Goal: Information Seeking & Learning: Learn about a topic

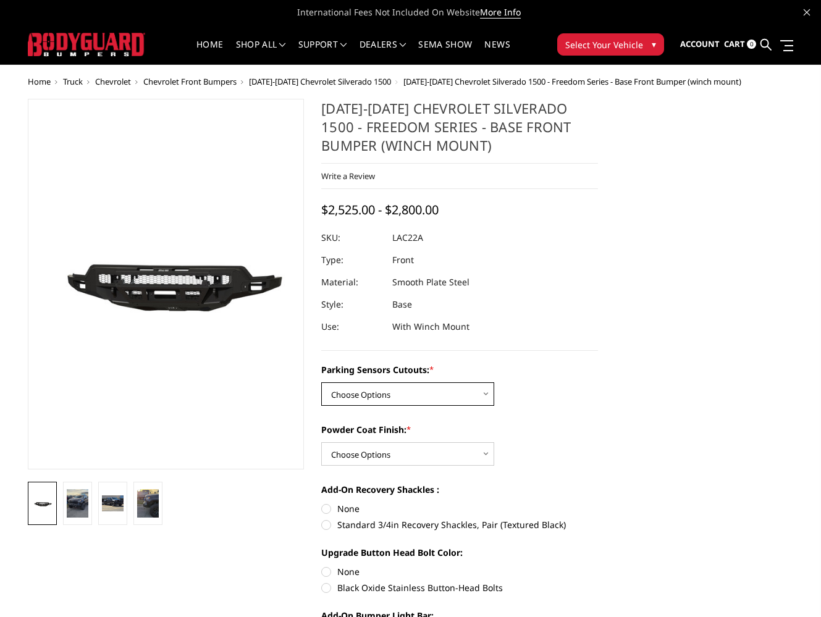
select select "4346"
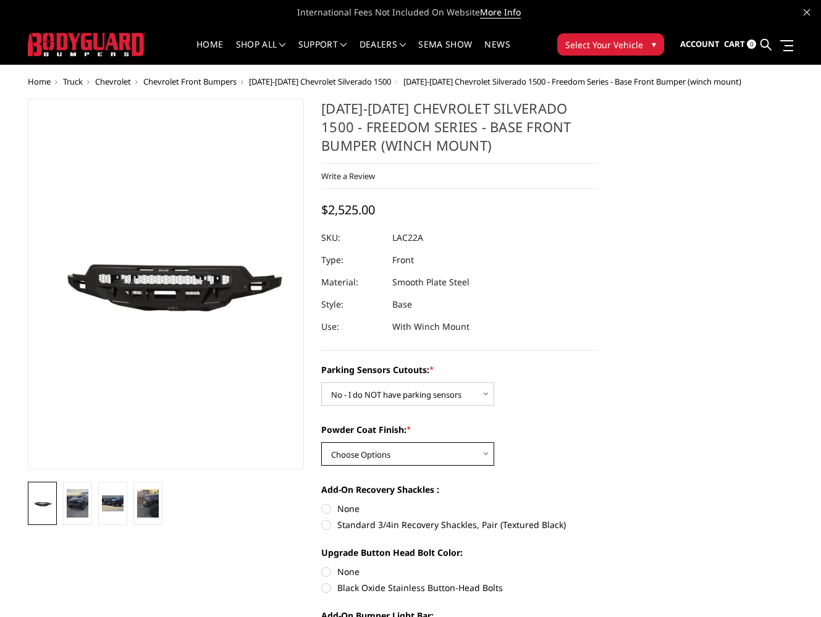
select select "4360"
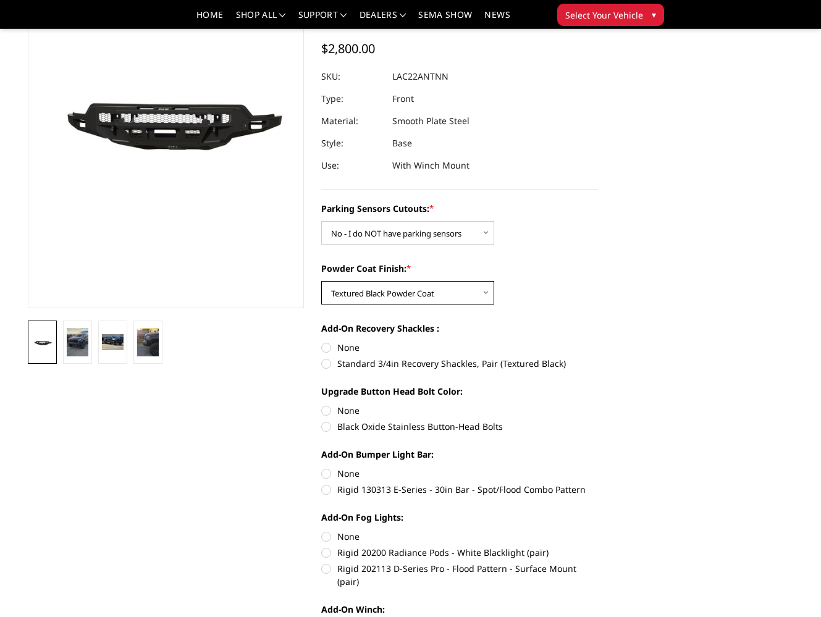
scroll to position [210, 0]
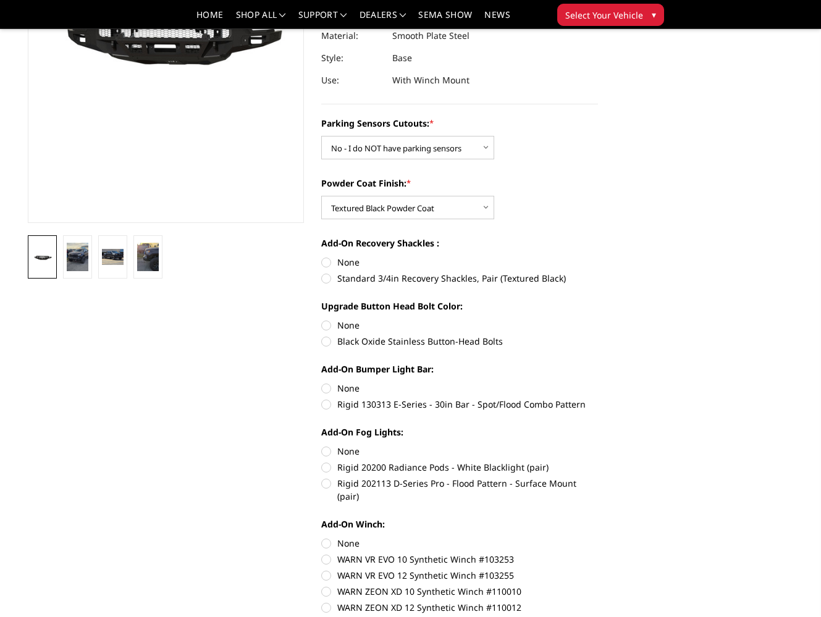
click at [325, 340] on label "Black Oxide Stainless Button-Head Bolts" at bounding box center [459, 341] width 277 height 13
click at [598, 319] on input "Black Oxide Stainless Button-Head Bolts" at bounding box center [598, 319] width 1 height 1
radio input "true"
click at [328, 403] on label "Rigid 130313 E-Series - 30in Bar - Spot/Flood Combo Pattern" at bounding box center [459, 404] width 277 height 13
click at [598, 382] on input "Rigid 130313 E-Series - 30in Bar - Spot/Flood Combo Pattern" at bounding box center [598, 382] width 1 height 1
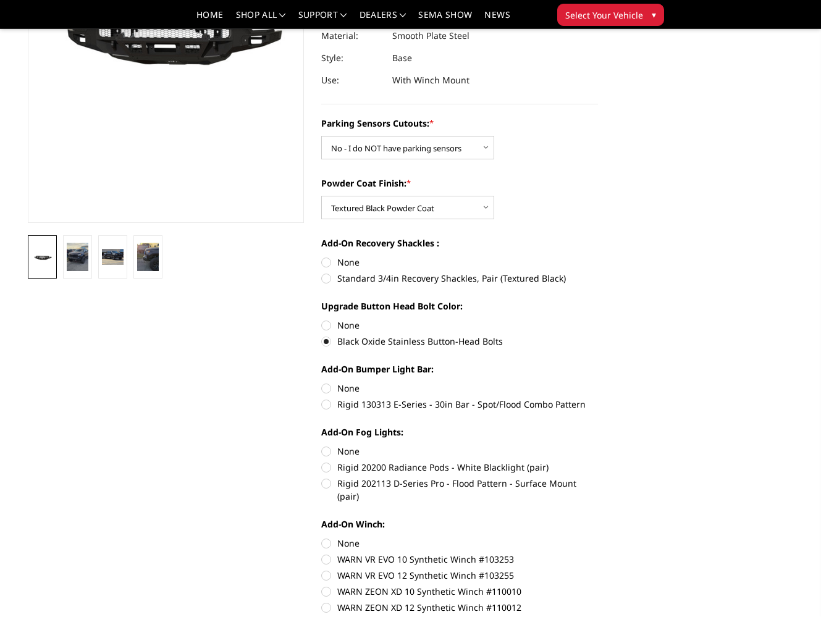
radio input "true"
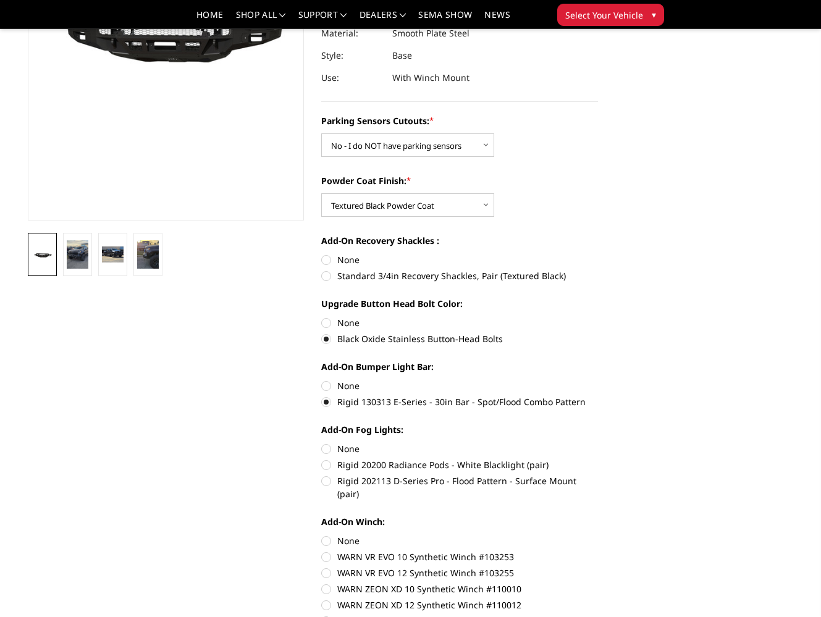
click at [329, 401] on label "Rigid 130313 E-Series - 30in Bar - Spot/Flood Combo Pattern" at bounding box center [459, 401] width 277 height 13
click at [598, 380] on input "Rigid 130313 E-Series - 30in Bar - Spot/Flood Combo Pattern" at bounding box center [598, 379] width 1 height 1
click at [330, 466] on label "Rigid 20200 Radiance Pods - White Blacklight (pair)" at bounding box center [459, 464] width 277 height 13
click at [598, 443] on input "Rigid 20200 Radiance Pods - White Blacklight (pair)" at bounding box center [598, 442] width 1 height 1
radio input "true"
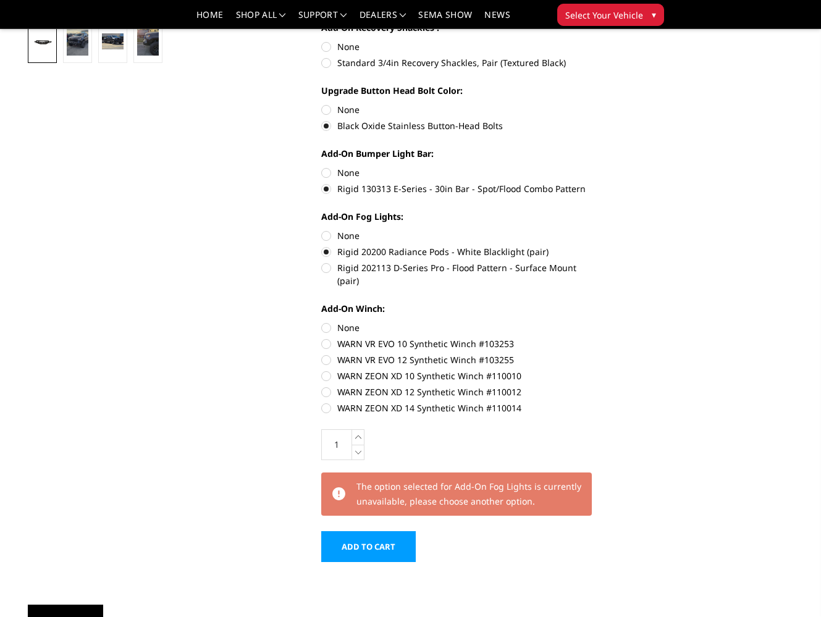
scroll to position [366, 0]
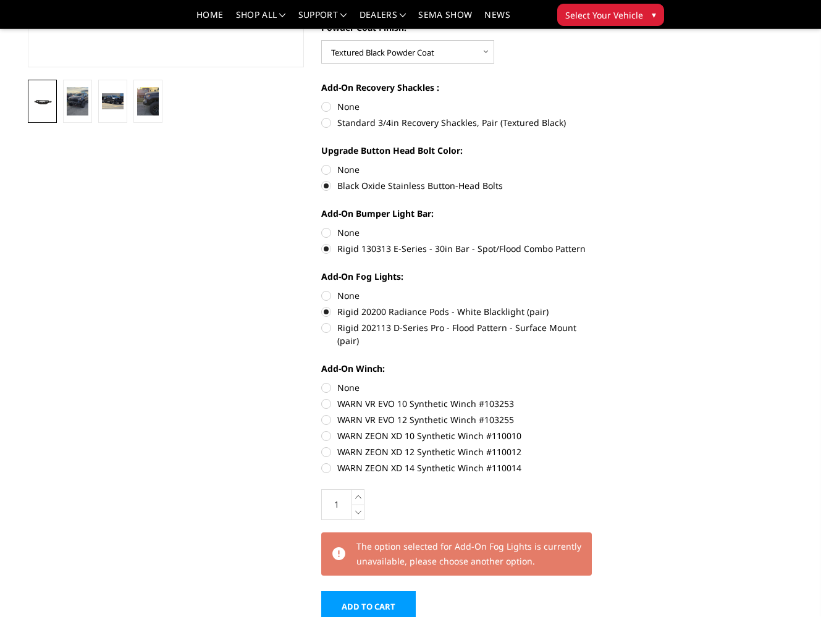
click at [330, 329] on label "Rigid 202113 D-Series Pro - Flood Pattern - Surface Mount (pair)" at bounding box center [459, 334] width 277 height 26
click at [598, 306] on input "Rigid 202113 D-Series Pro - Flood Pattern - Surface Mount (pair)" at bounding box center [598, 305] width 1 height 1
radio input "true"
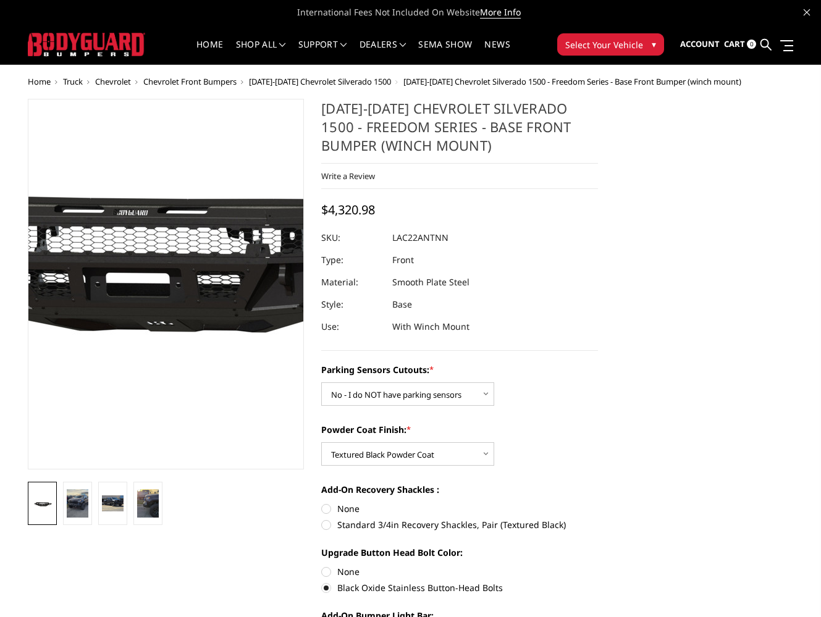
scroll to position [2, 0]
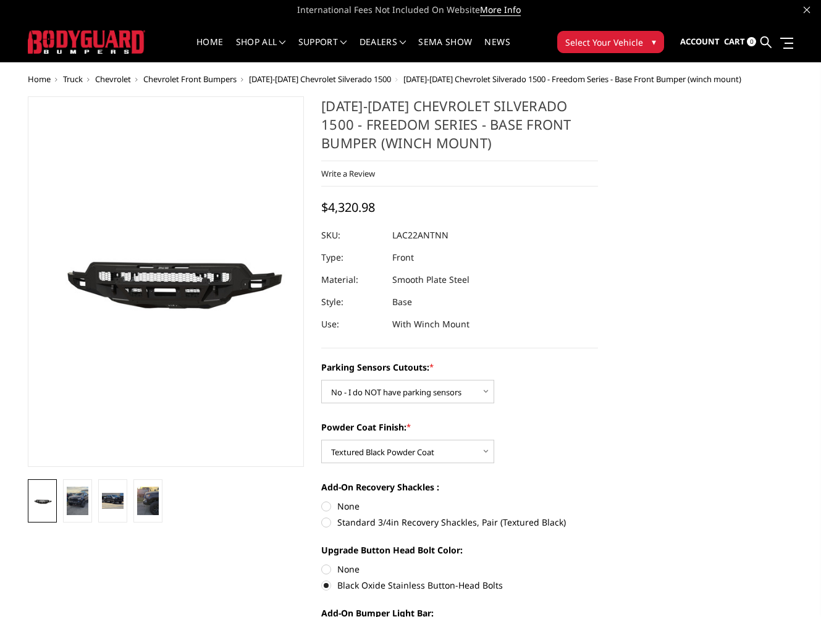
click at [199, 75] on span "Chevrolet Front Bumpers" at bounding box center [189, 78] width 93 height 11
click at [199, 77] on span "Chevrolet Front Bumpers" at bounding box center [189, 78] width 93 height 11
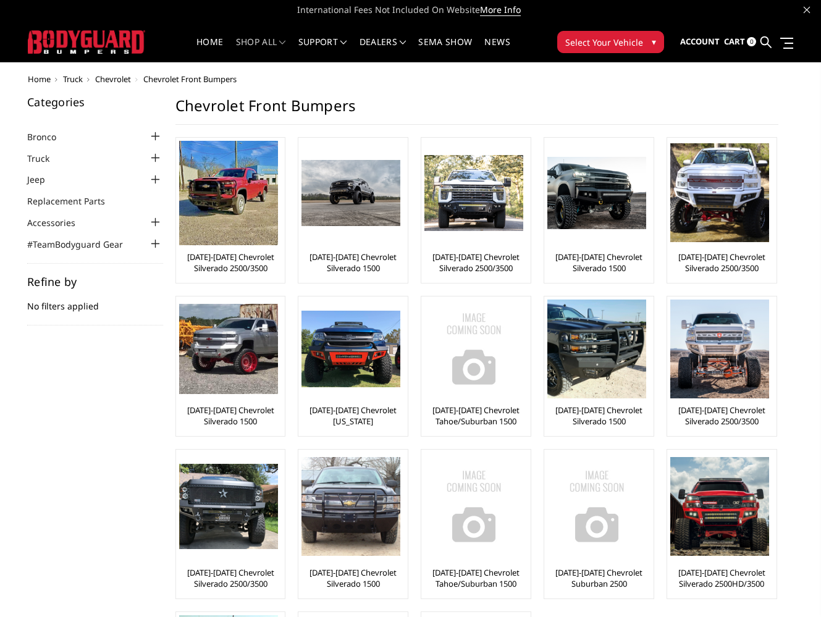
scroll to position [5, 0]
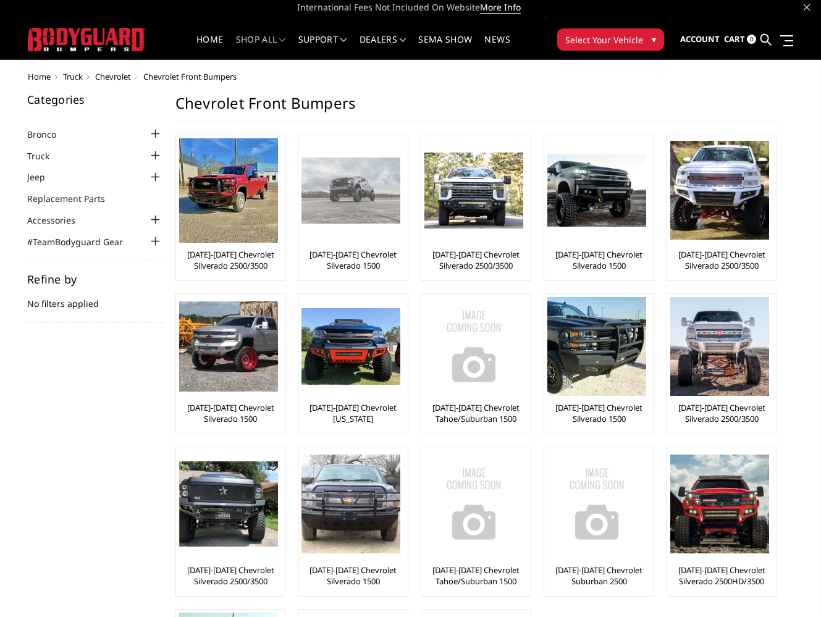
click at [364, 249] on link "[DATE]-[DATE] Chevrolet Silverado 1500" at bounding box center [352, 260] width 103 height 22
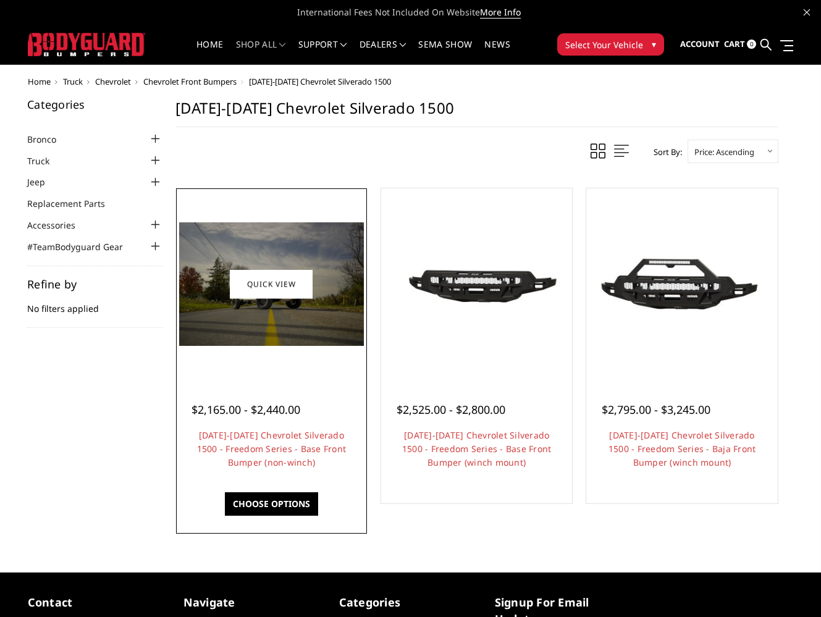
click at [303, 371] on div at bounding box center [271, 283] width 185 height 185
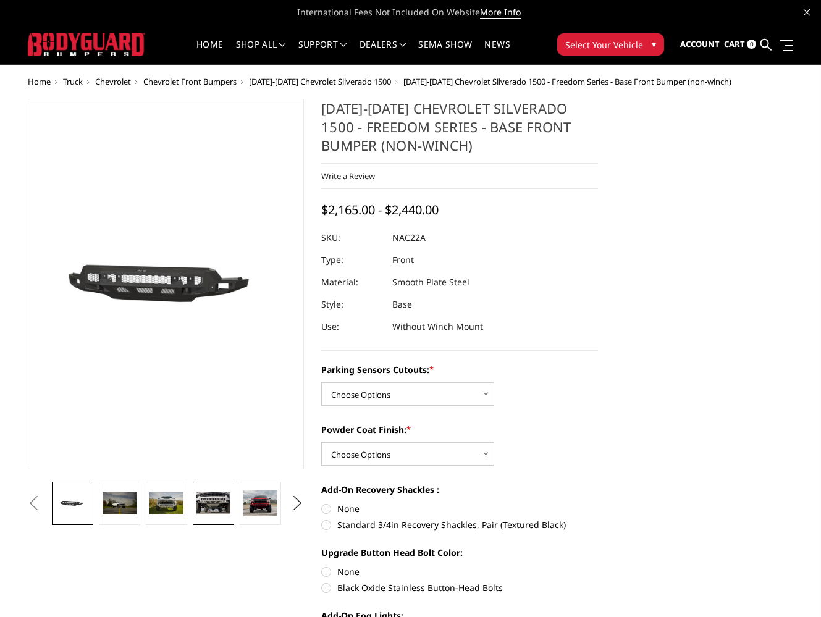
click at [219, 506] on img at bounding box center [212, 503] width 33 height 22
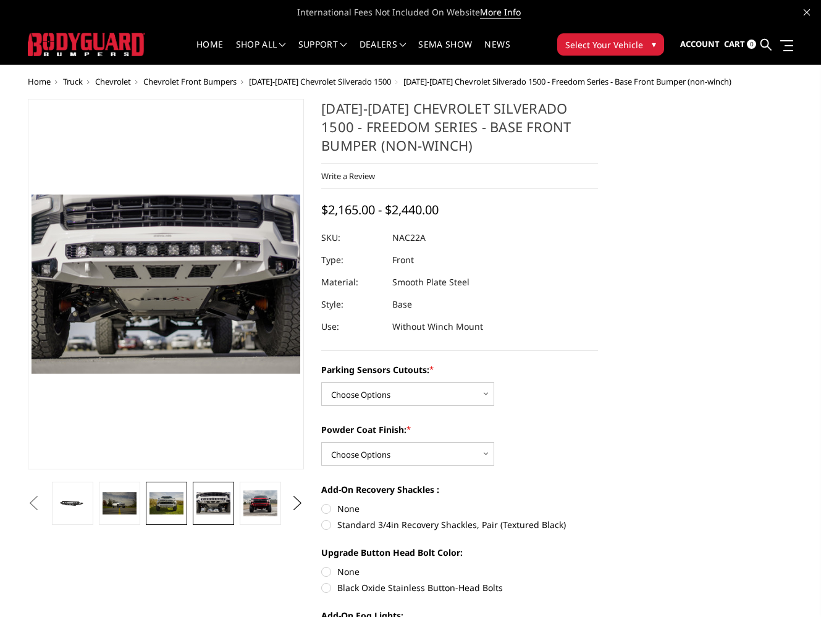
click at [164, 502] on img at bounding box center [165, 503] width 33 height 22
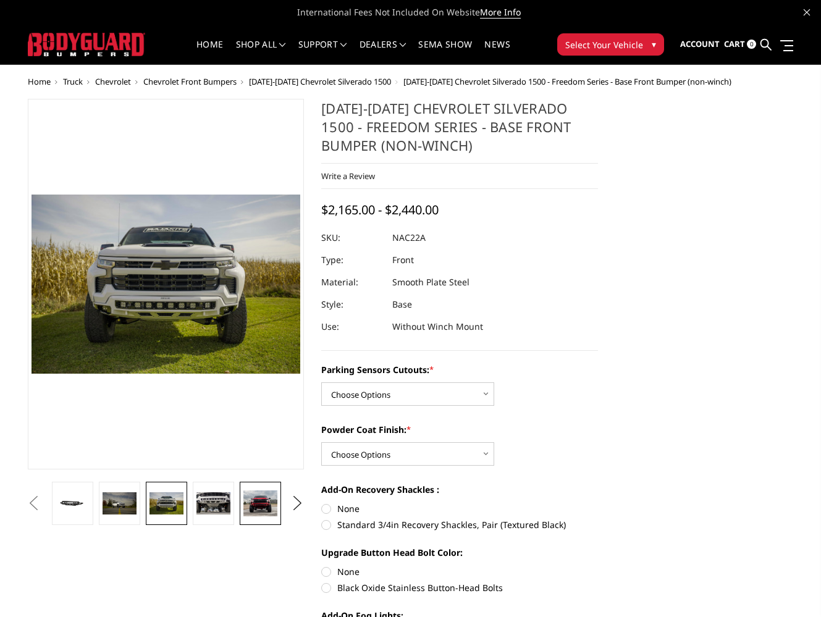
click at [253, 499] on img at bounding box center [259, 503] width 33 height 27
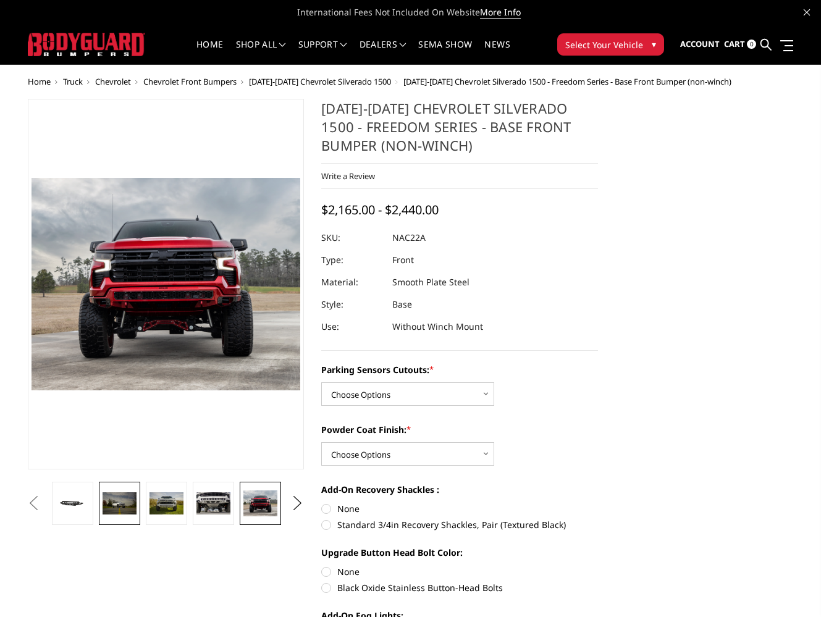
click at [125, 502] on img at bounding box center [119, 503] width 33 height 22
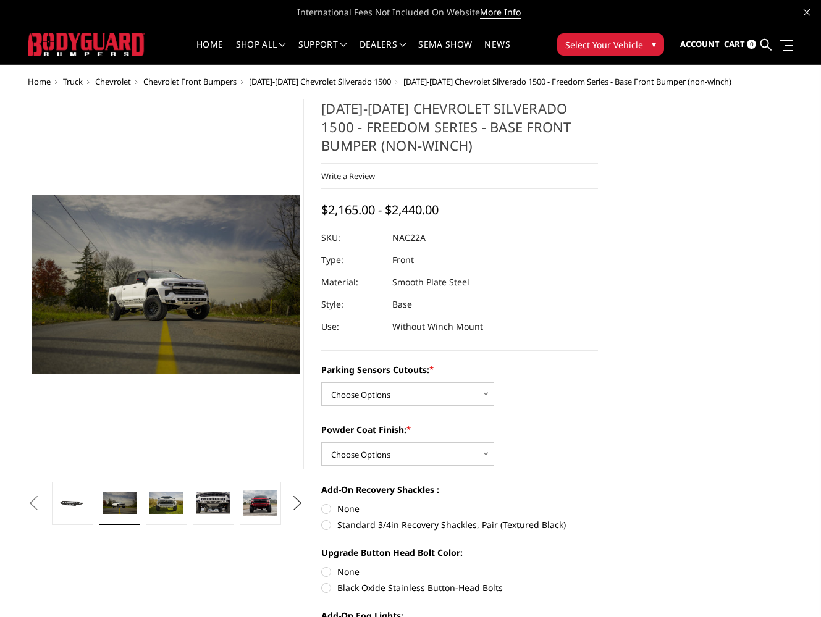
click at [303, 503] on button "Next" at bounding box center [297, 503] width 19 height 19
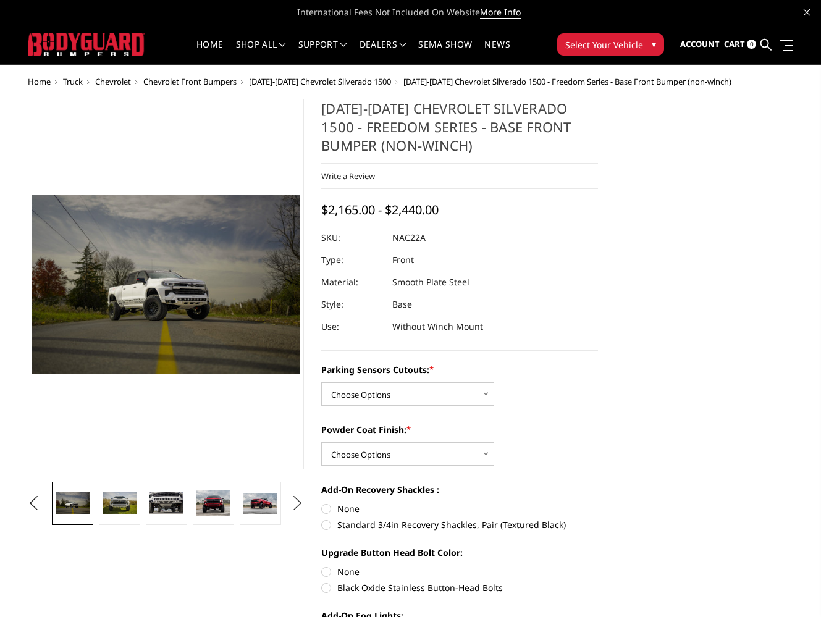
click at [293, 498] on button "Next" at bounding box center [297, 503] width 19 height 19
click at [265, 504] on img at bounding box center [259, 503] width 33 height 20
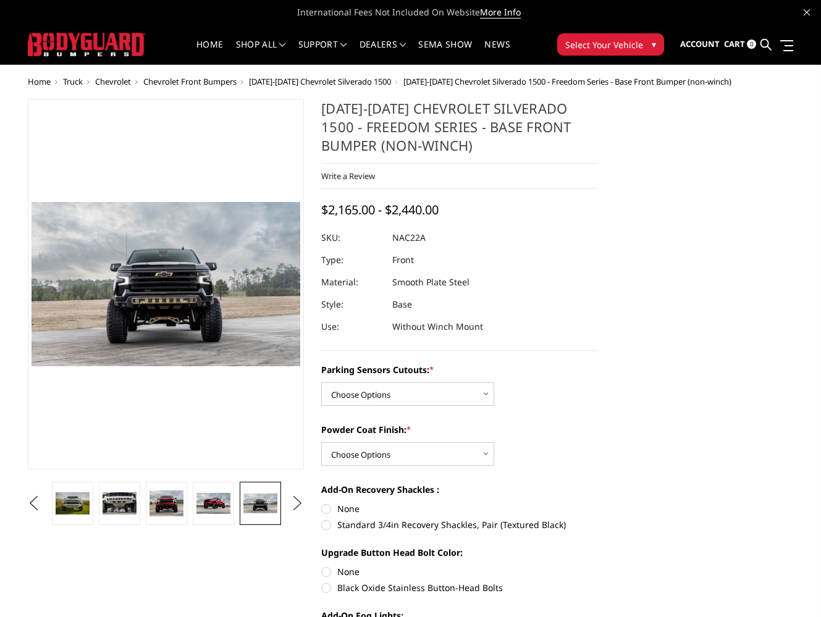
click at [299, 502] on button "Next" at bounding box center [297, 503] width 19 height 19
click at [275, 504] on img at bounding box center [259, 503] width 33 height 22
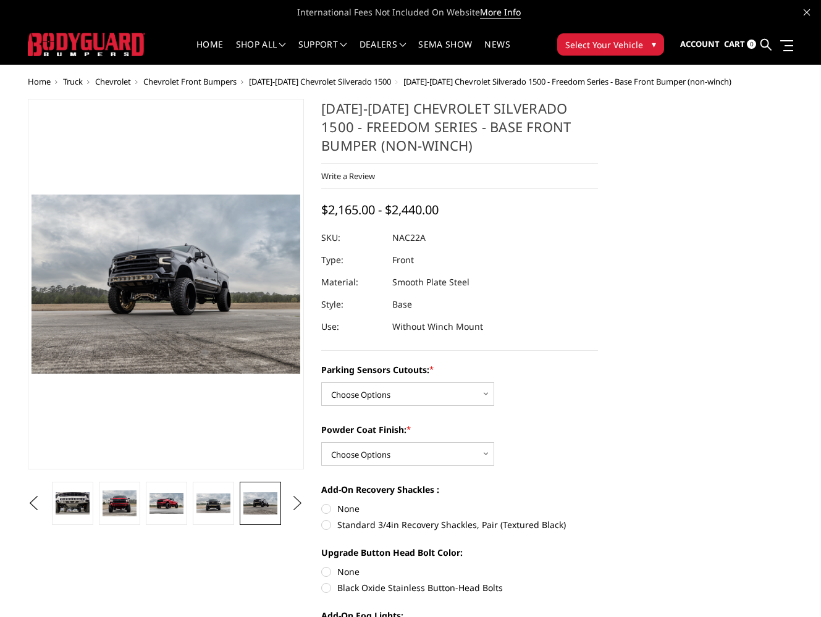
click at [297, 502] on button "Next" at bounding box center [297, 503] width 19 height 19
click at [268, 504] on img at bounding box center [259, 503] width 33 height 21
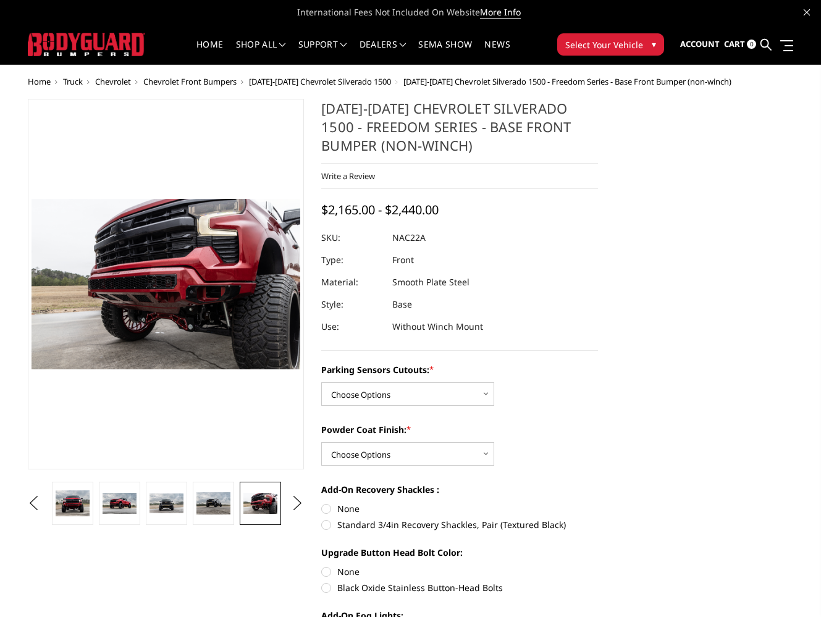
click at [43, 82] on span "Home" at bounding box center [39, 81] width 23 height 11
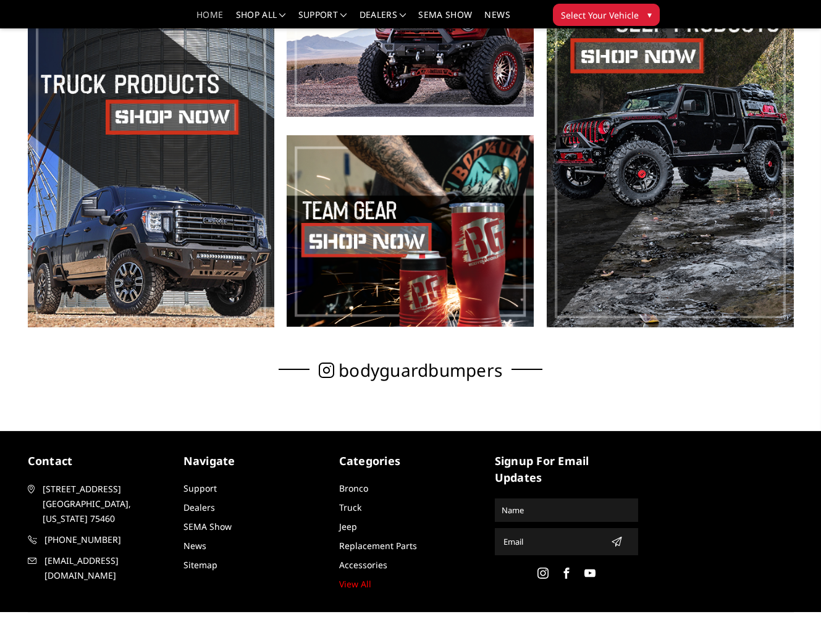
scroll to position [545, 0]
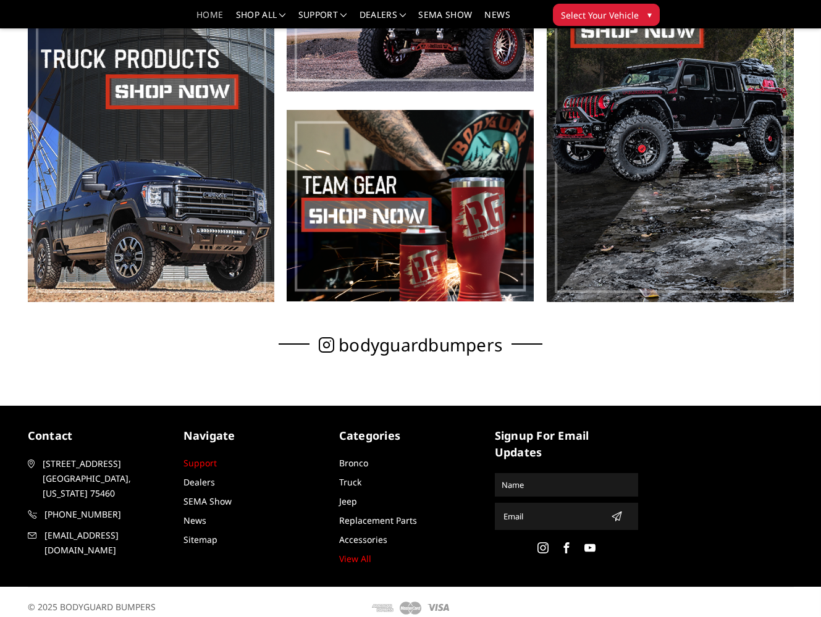
click at [197, 464] on link "Support" at bounding box center [199, 463] width 33 height 12
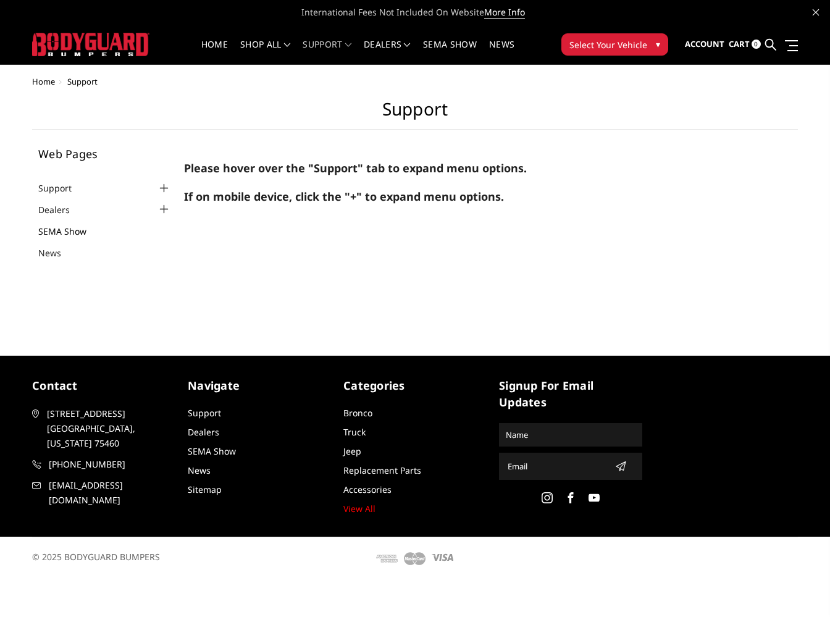
click at [79, 229] on link "SEMA Show" at bounding box center [70, 231] width 64 height 13
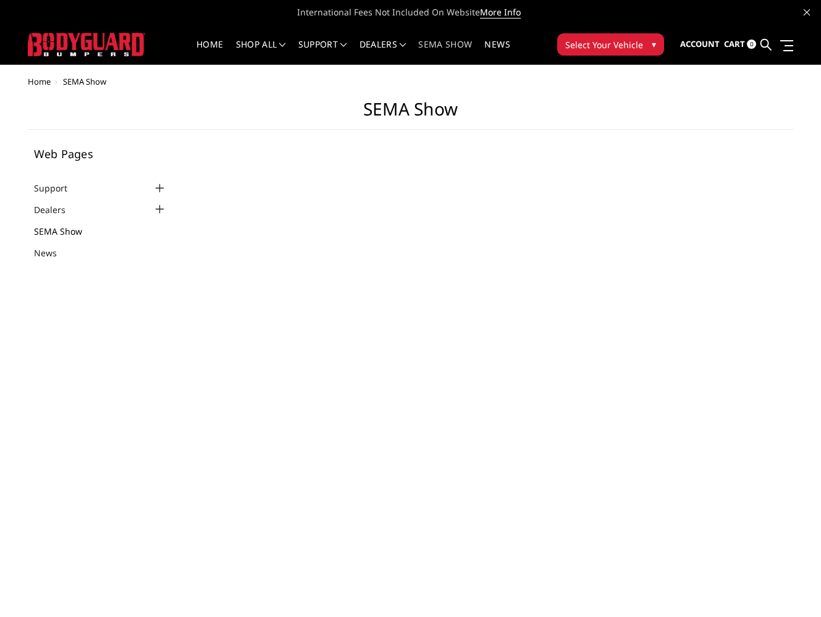
select select "US"
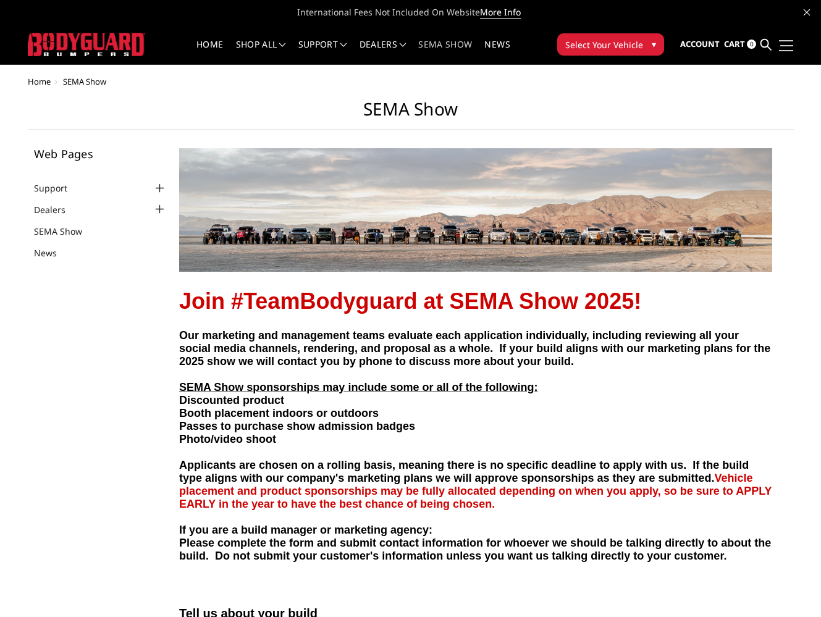
click at [790, 43] on link at bounding box center [784, 45] width 17 height 13
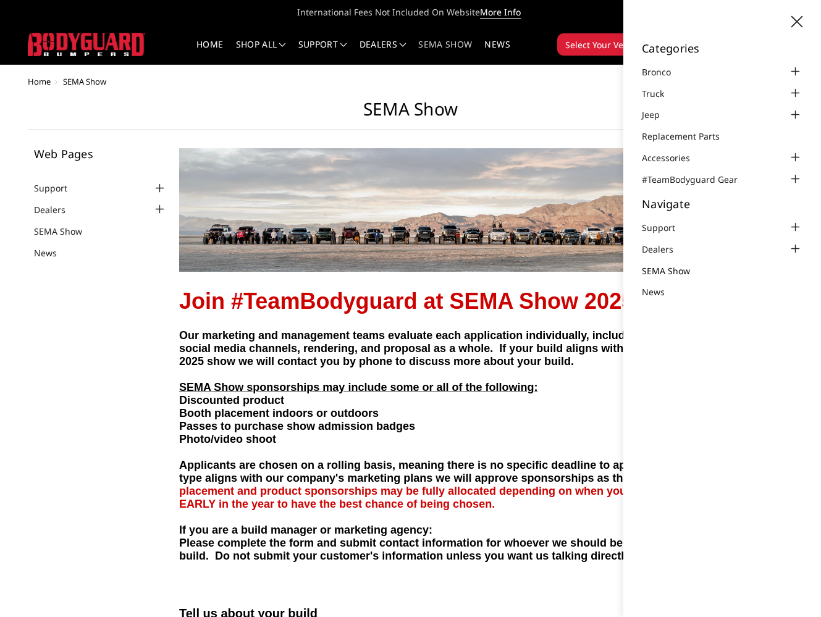
scroll to position [2, 0]
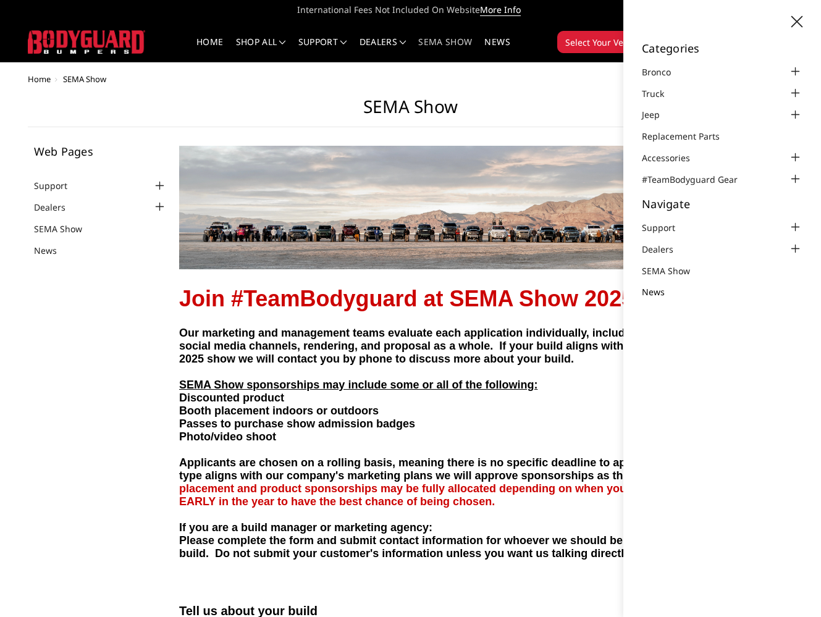
click at [653, 288] on link "News" at bounding box center [661, 291] width 38 height 13
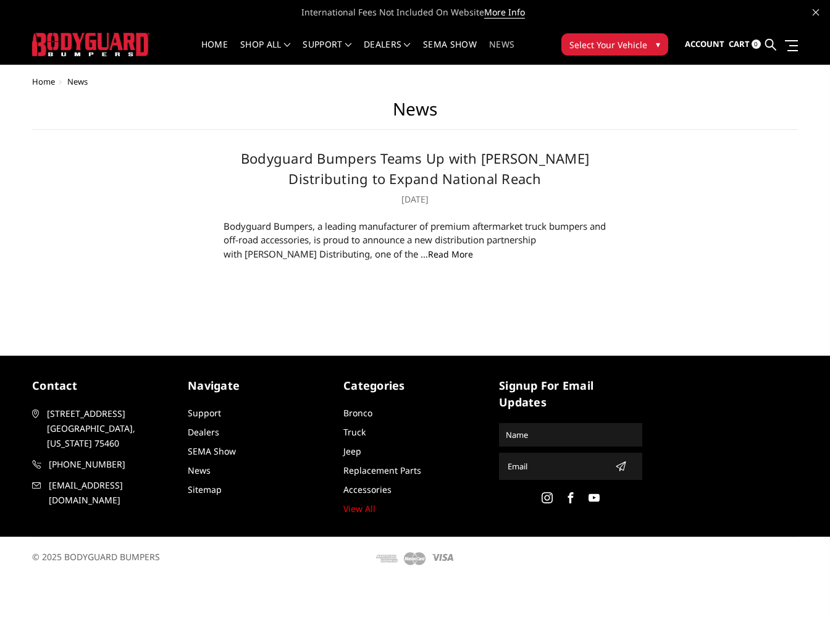
click at [798, 45] on div "Account Sign in Register Cart 0 Search Search Categories Bronco 2021-2025 Bronc…" at bounding box center [739, 45] width 130 height 40
click at [796, 46] on span at bounding box center [791, 45] width 13 height 1
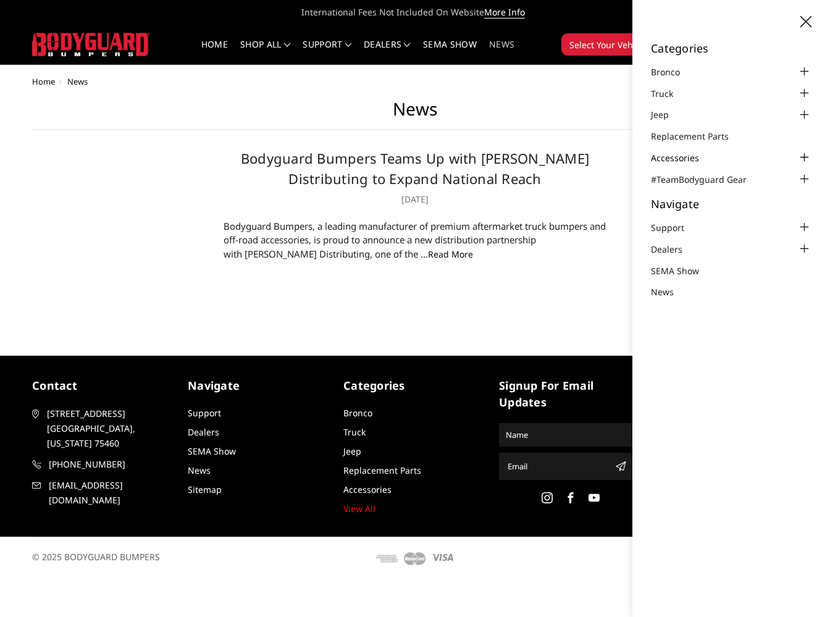
click at [674, 154] on link "Accessories" at bounding box center [683, 157] width 64 height 13
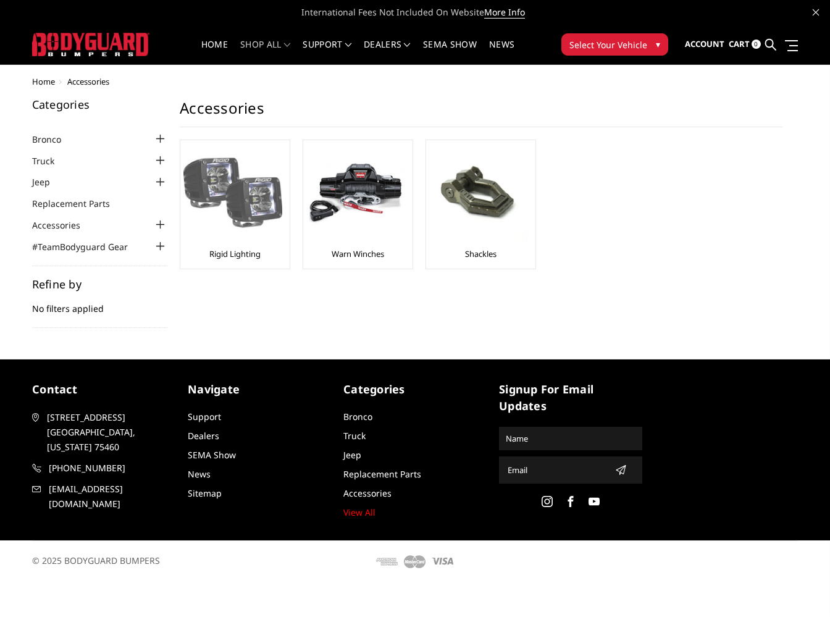
click at [256, 206] on img at bounding box center [232, 192] width 99 height 99
